Goal: Task Accomplishment & Management: Complete application form

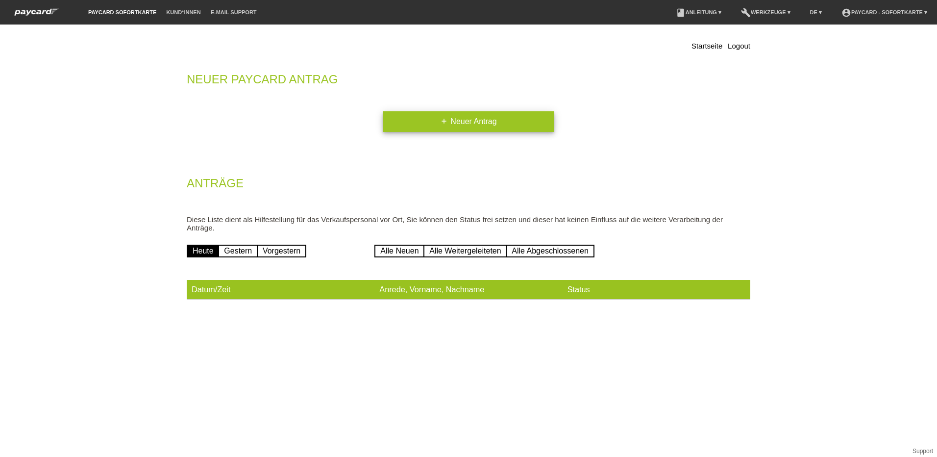
click at [450, 117] on link "add Neuer Antrag" at bounding box center [468, 121] width 171 height 21
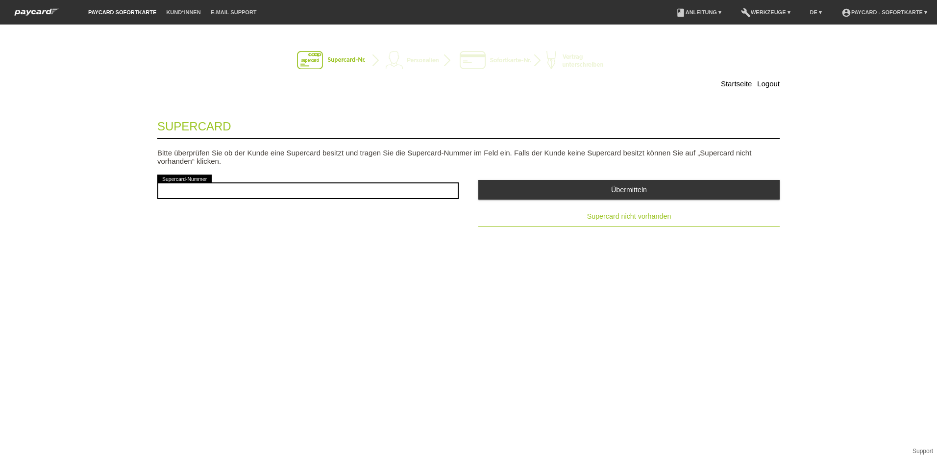
click at [614, 214] on span "Supercard nicht vorhanden" at bounding box center [629, 216] width 84 height 8
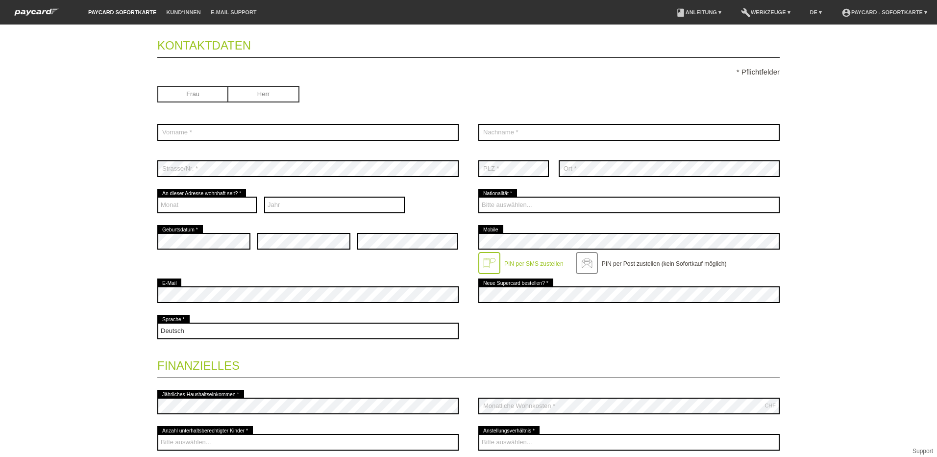
scroll to position [98, 0]
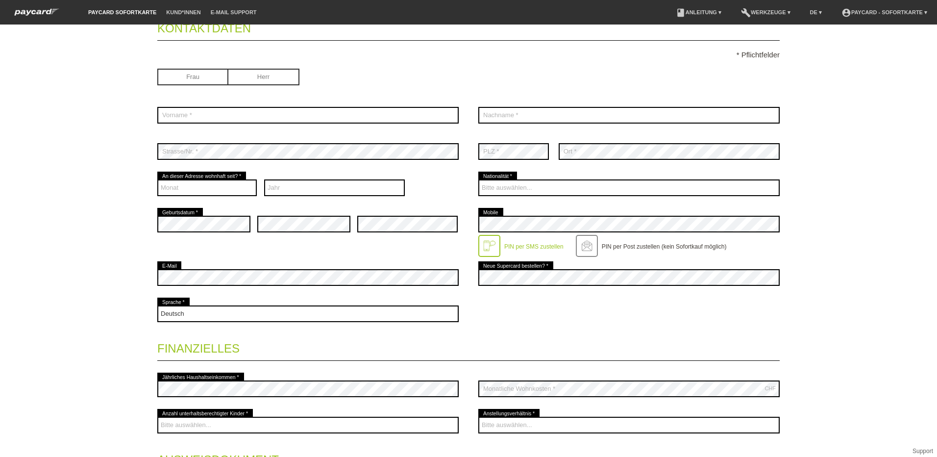
click at [253, 78] on input "radio" at bounding box center [263, 76] width 71 height 15
radio input "true"
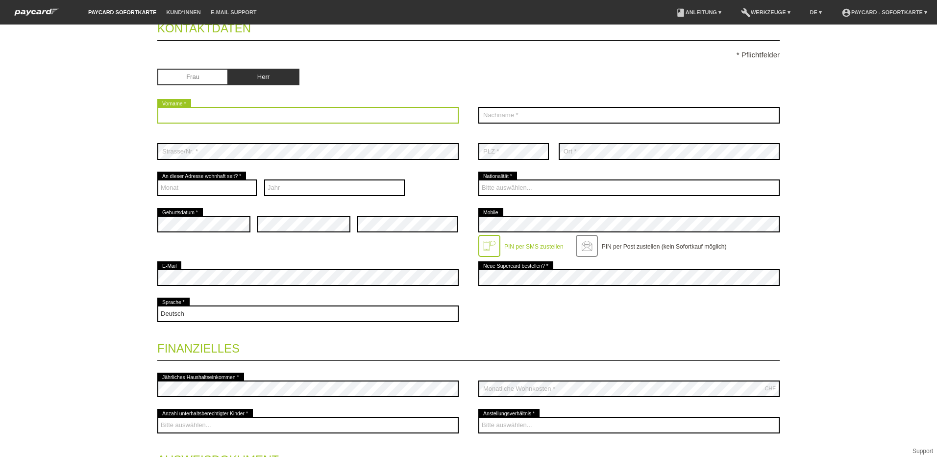
drag, startPoint x: 226, startPoint y: 118, endPoint x: 439, endPoint y: 160, distance: 216.8
click at [226, 118] on input "text" at bounding box center [307, 115] width 301 height 17
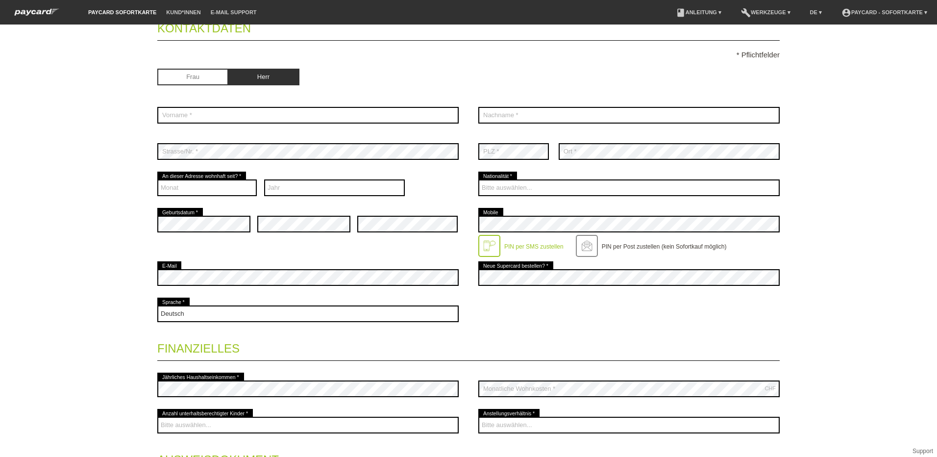
click at [118, 244] on div "Startseite Logout Kontaktdaten * Pflichtfelder Frau Herr 01" at bounding box center [468, 240] width 937 height 432
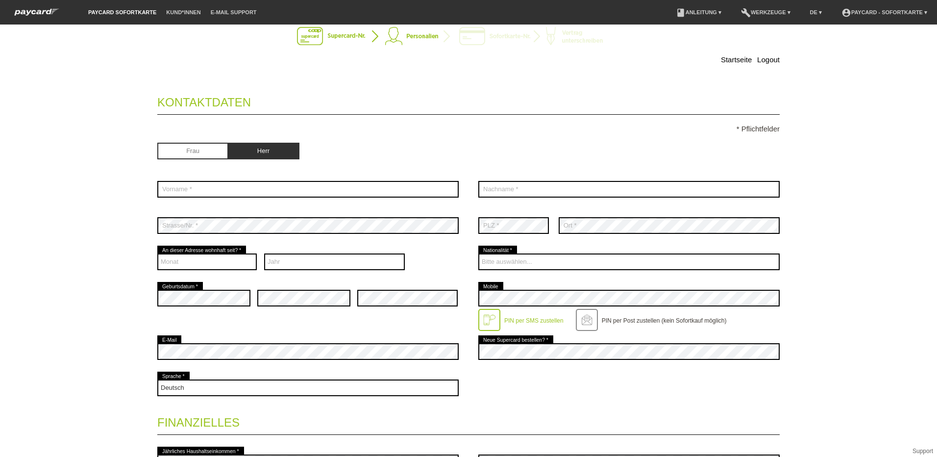
scroll to position [0, 0]
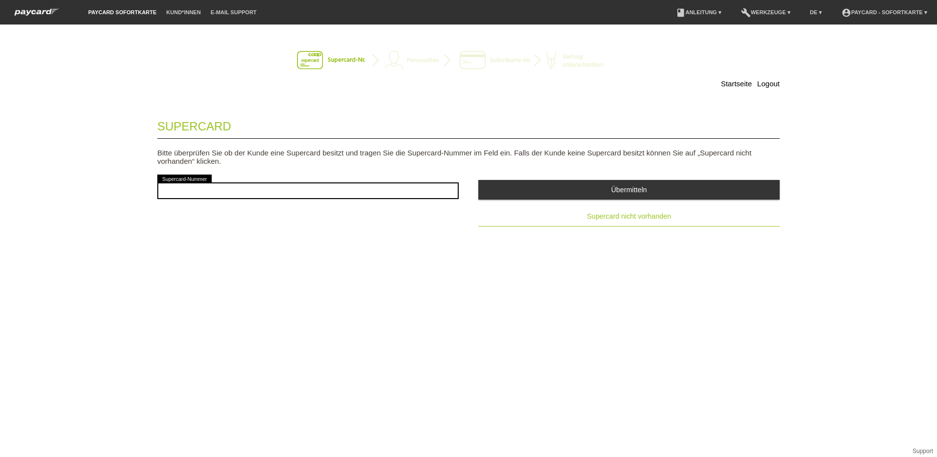
click at [619, 216] on span "Supercard nicht vorhanden" at bounding box center [629, 216] width 84 height 8
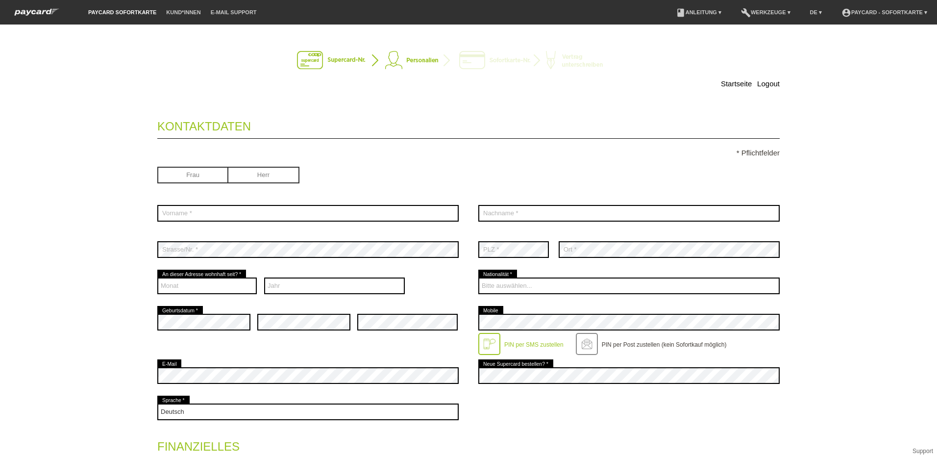
click at [256, 176] on input "radio" at bounding box center [263, 174] width 71 height 15
radio input "true"
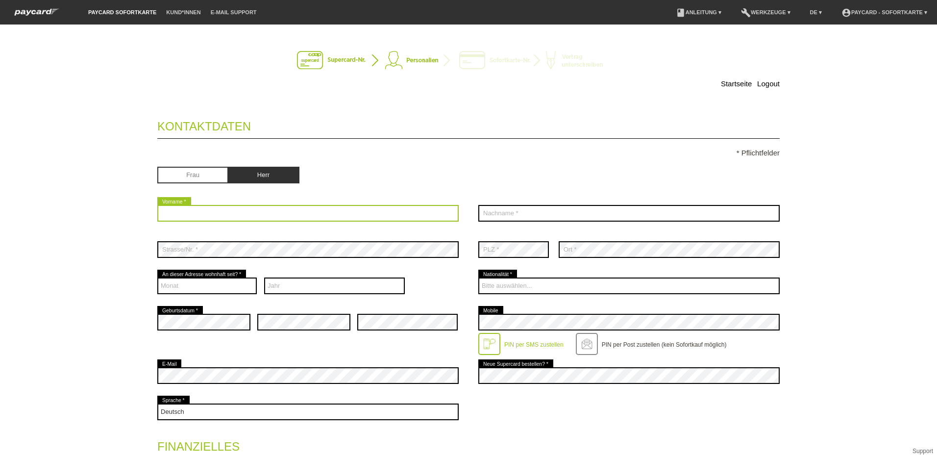
click at [210, 211] on input "text" at bounding box center [307, 213] width 301 height 17
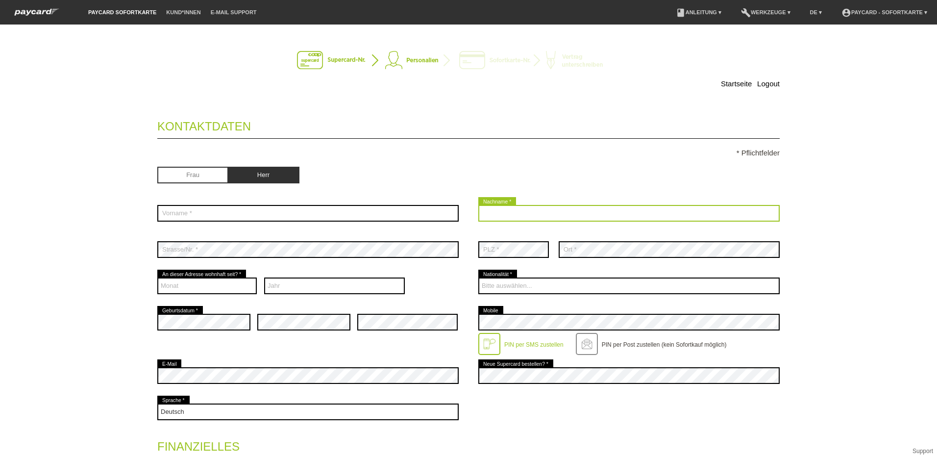
click at [508, 211] on input "text" at bounding box center [628, 213] width 301 height 17
type input "Systematika Informationssysteme AG"
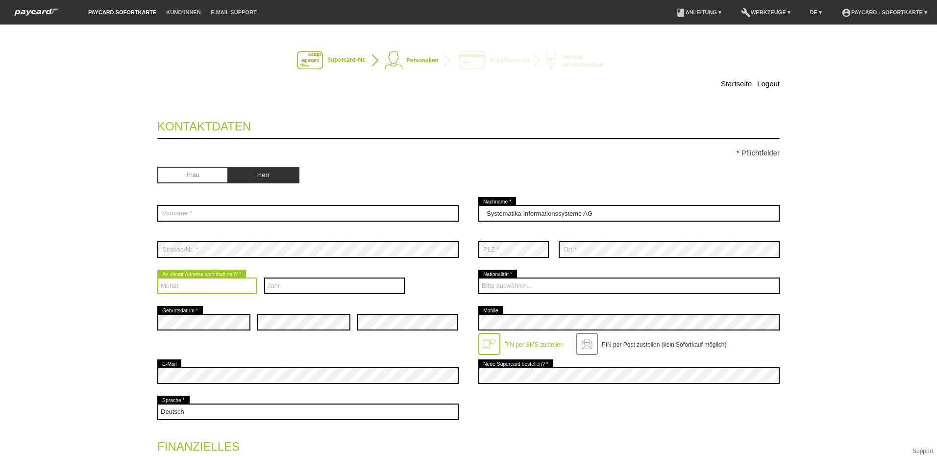
click at [181, 286] on select "Monat 01 02 03 04 05 06 07 08 09 10 11 12" at bounding box center [206, 285] width 99 height 17
click at [766, 83] on link "Logout" at bounding box center [768, 83] width 23 height 8
